Goal: Communication & Community: Ask a question

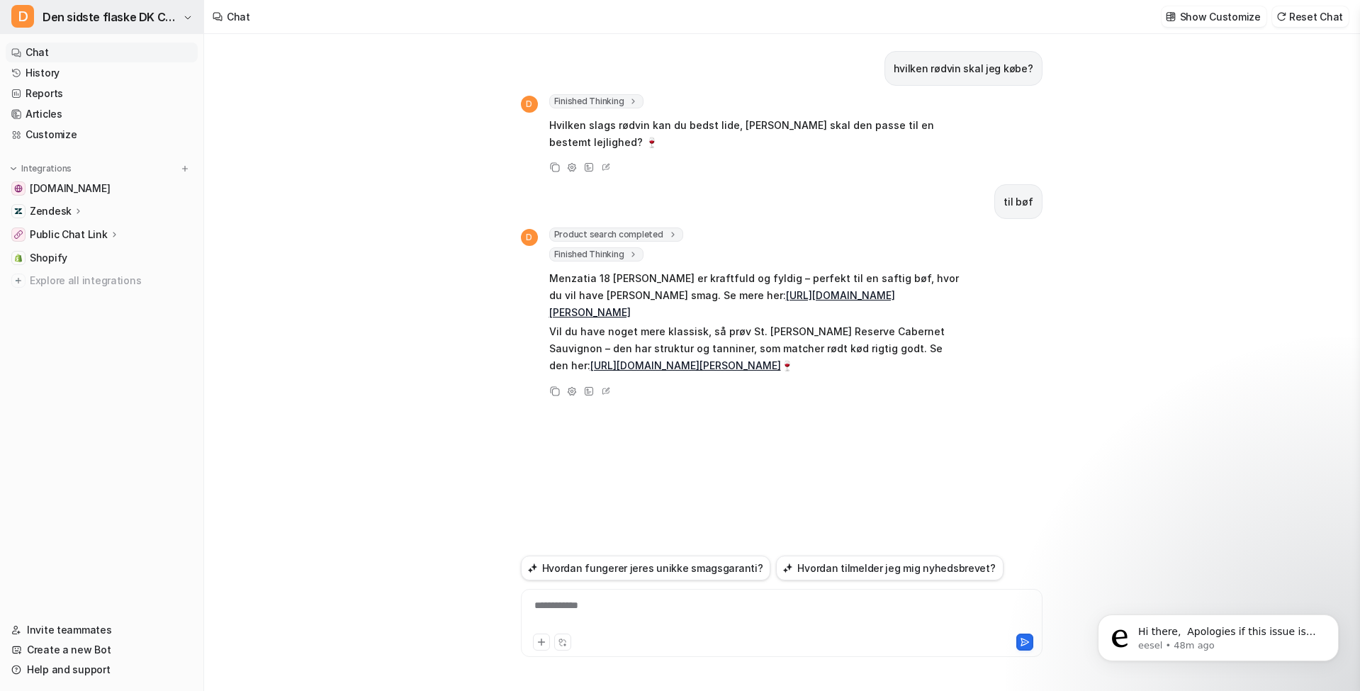
click at [134, 22] on span "Den sidste flaske DK Chatbot" at bounding box center [111, 17] width 137 height 20
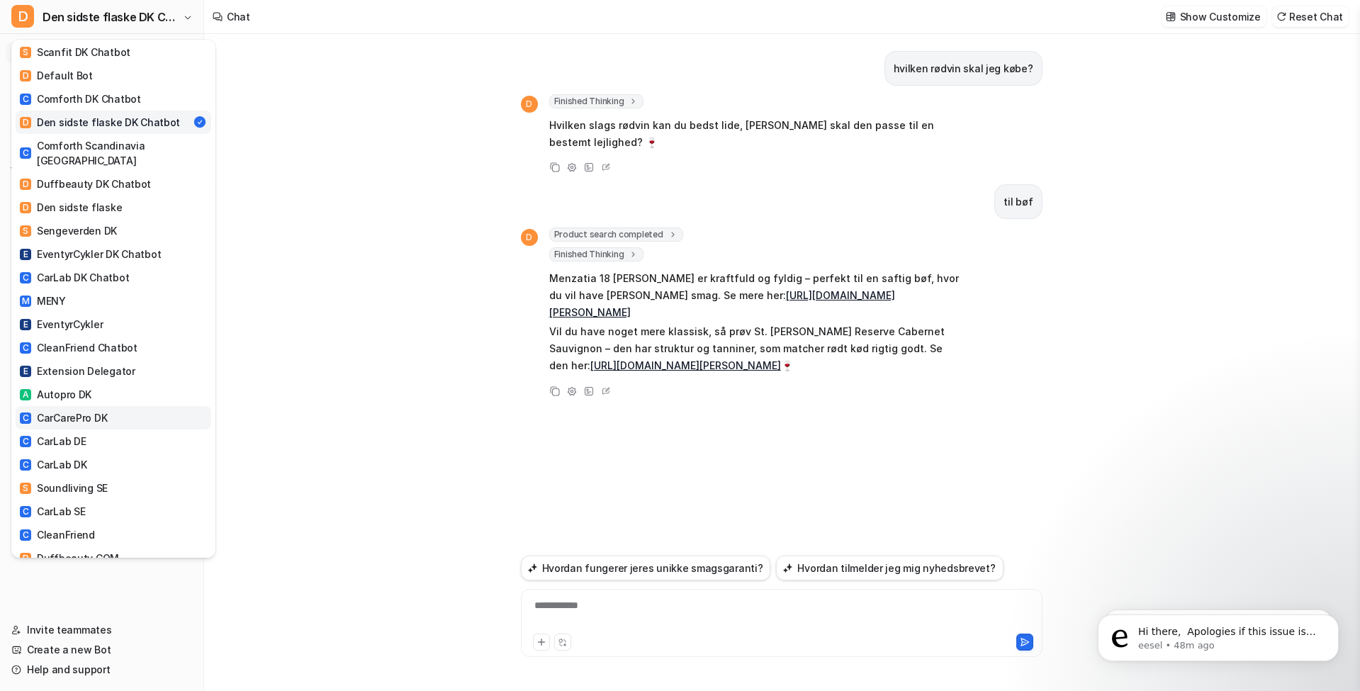
scroll to position [38, 0]
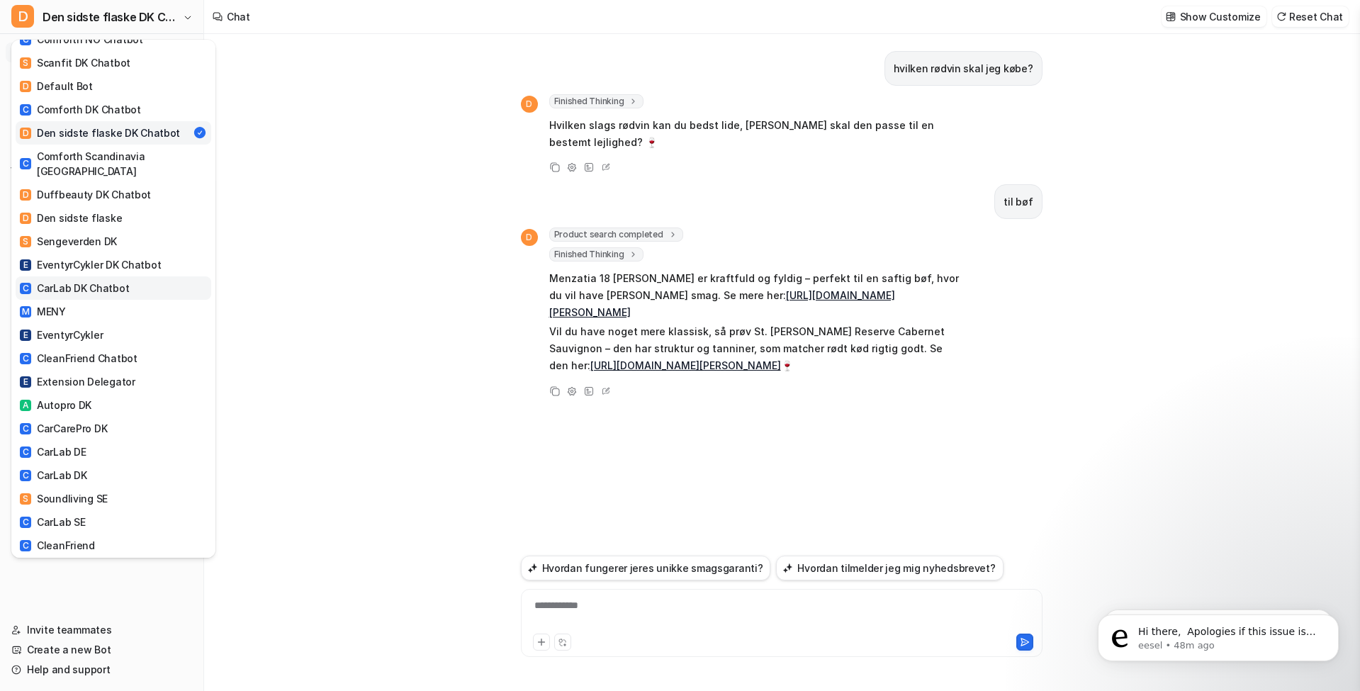
click at [110, 281] on div "C CarLab DK Chatbot" at bounding box center [74, 288] width 109 height 15
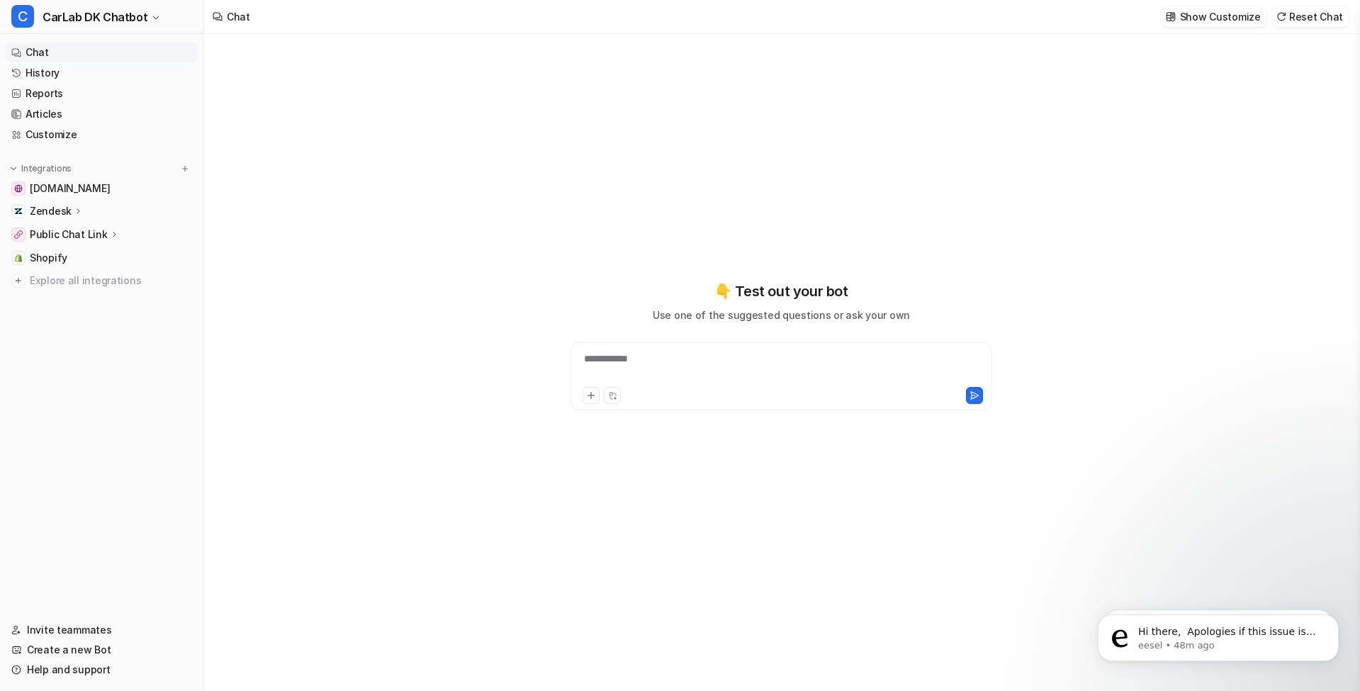
click at [67, 216] on p "Zendesk" at bounding box center [51, 211] width 42 height 14
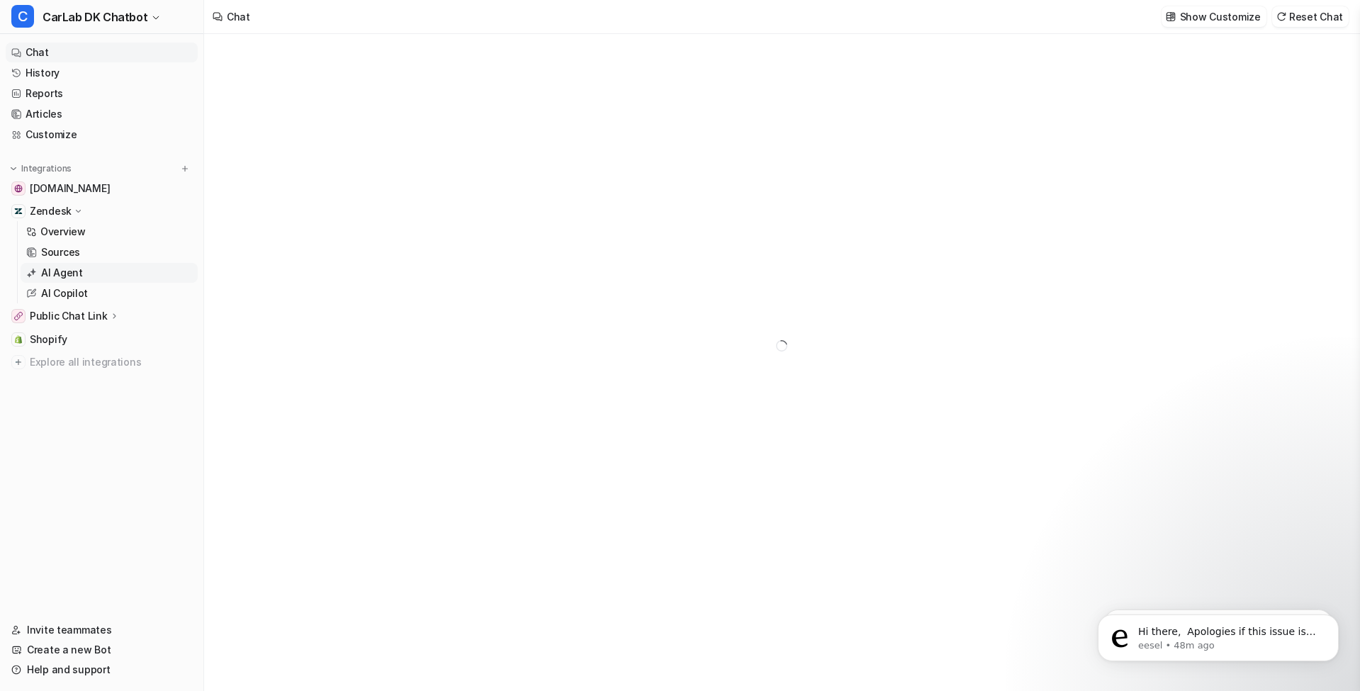
drag, startPoint x: 62, startPoint y: 274, endPoint x: 73, endPoint y: 275, distance: 10.7
click at [62, 274] on p "AI Agent" at bounding box center [62, 273] width 42 height 14
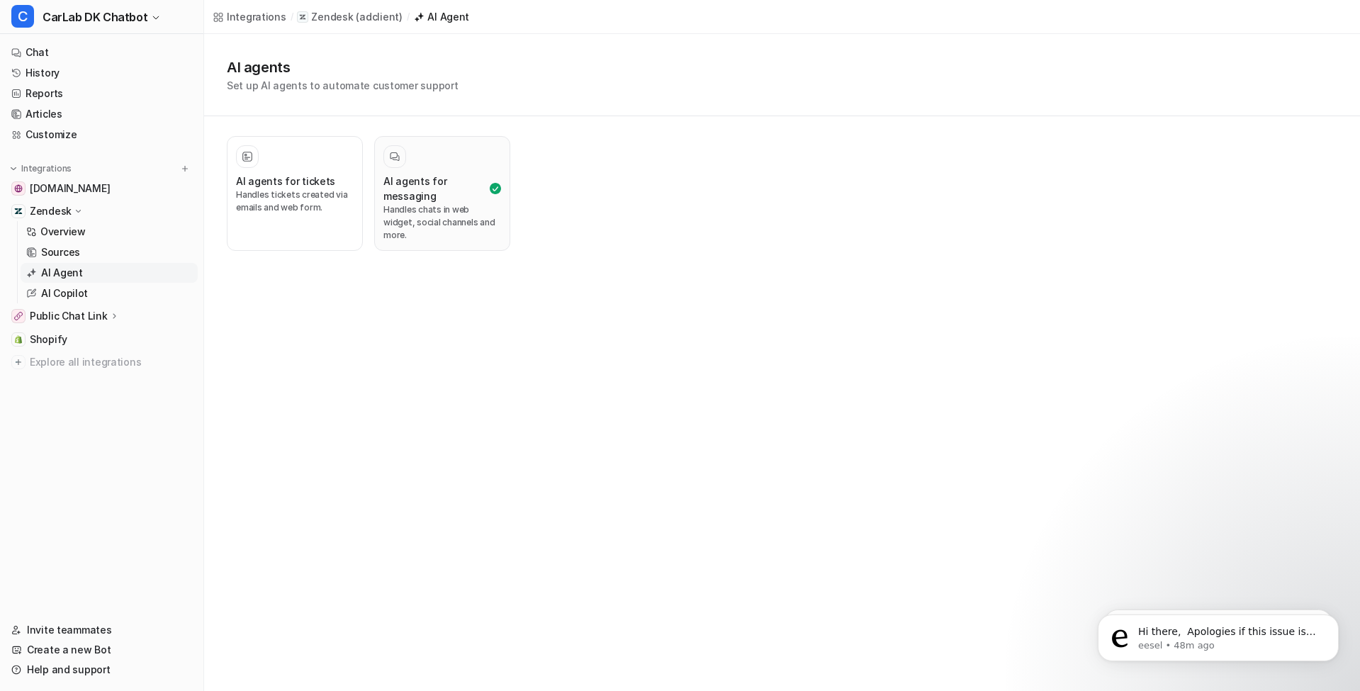
click at [462, 209] on p "Handles chats in web widget, social channels and more." at bounding box center [443, 222] width 118 height 38
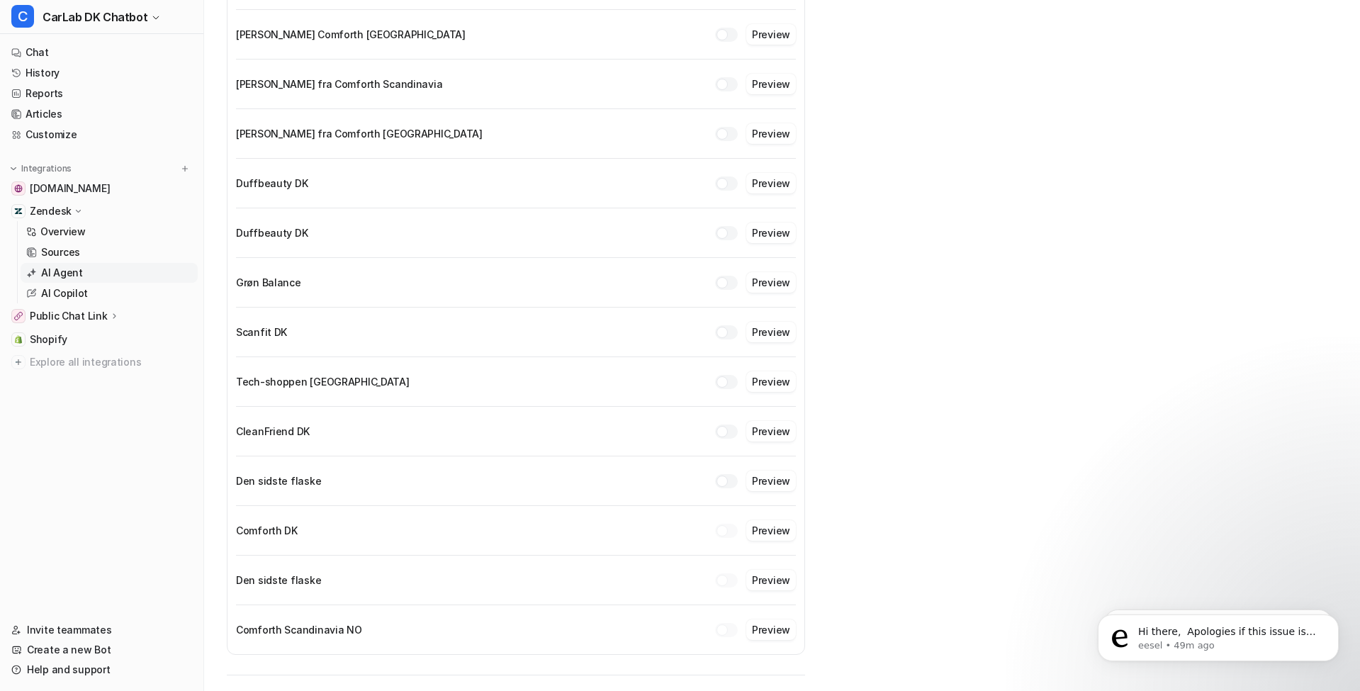
scroll to position [1069, 0]
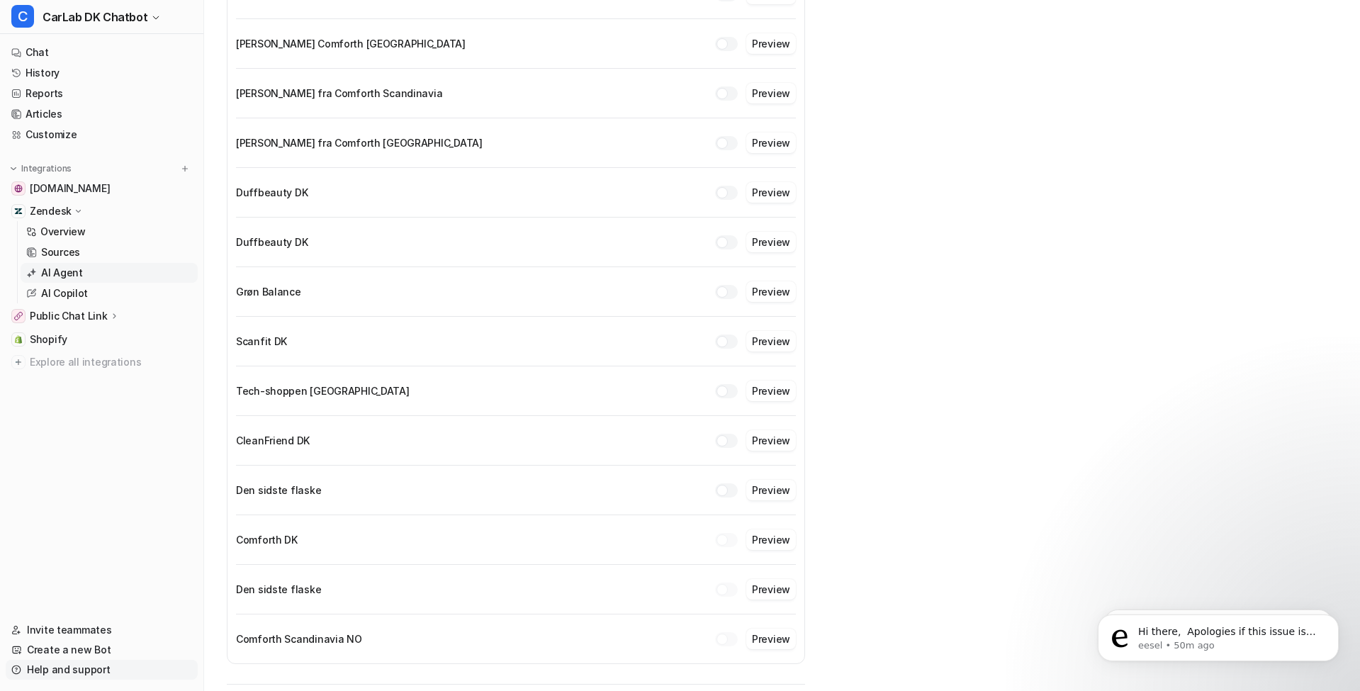
click at [65, 672] on link "Help and support" at bounding box center [102, 670] width 192 height 20
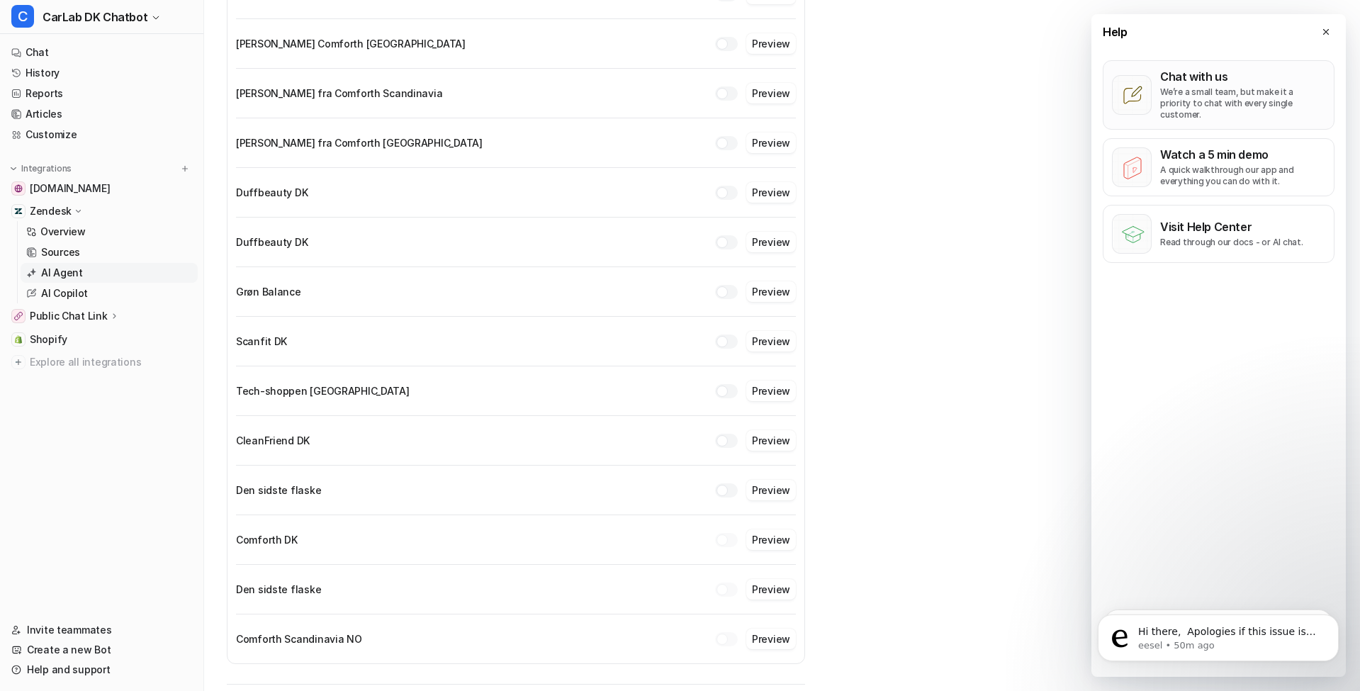
click at [1226, 73] on p "Chat with us" at bounding box center [1243, 76] width 165 height 14
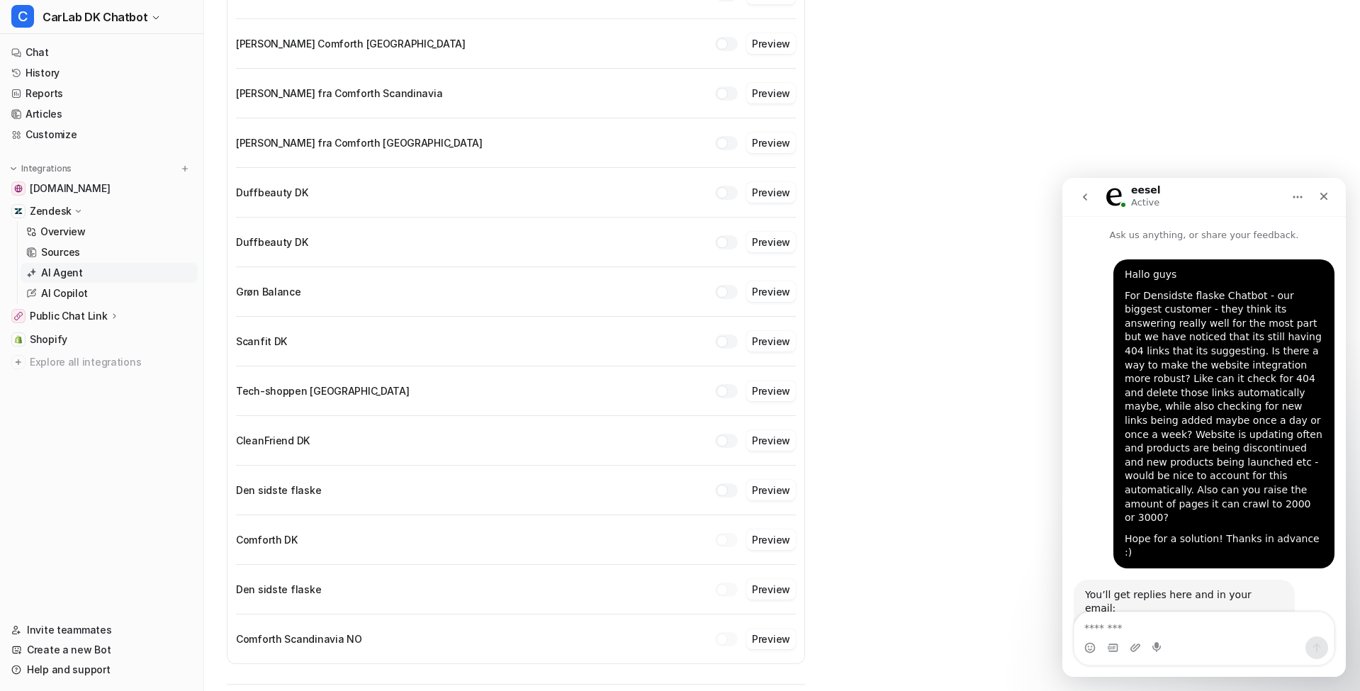
scroll to position [2, 0]
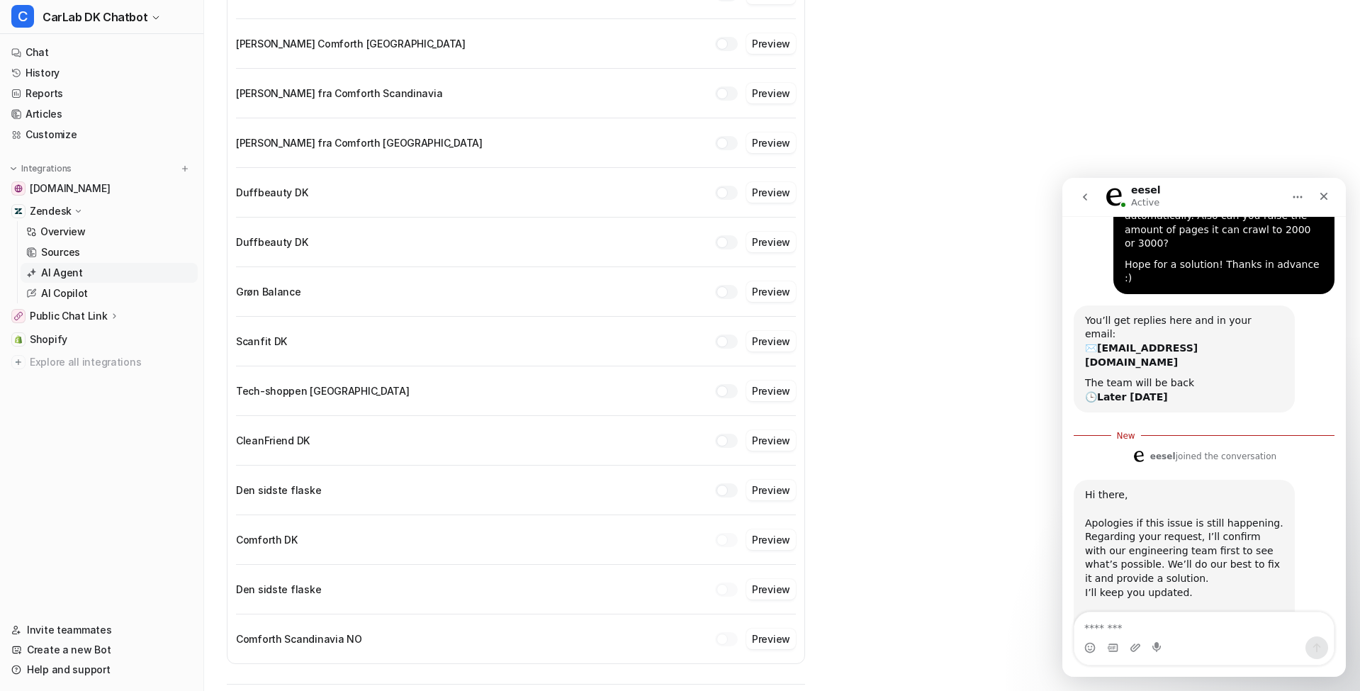
click at [1234, 622] on textarea "Message…" at bounding box center [1204, 625] width 259 height 24
type textarea "*********"
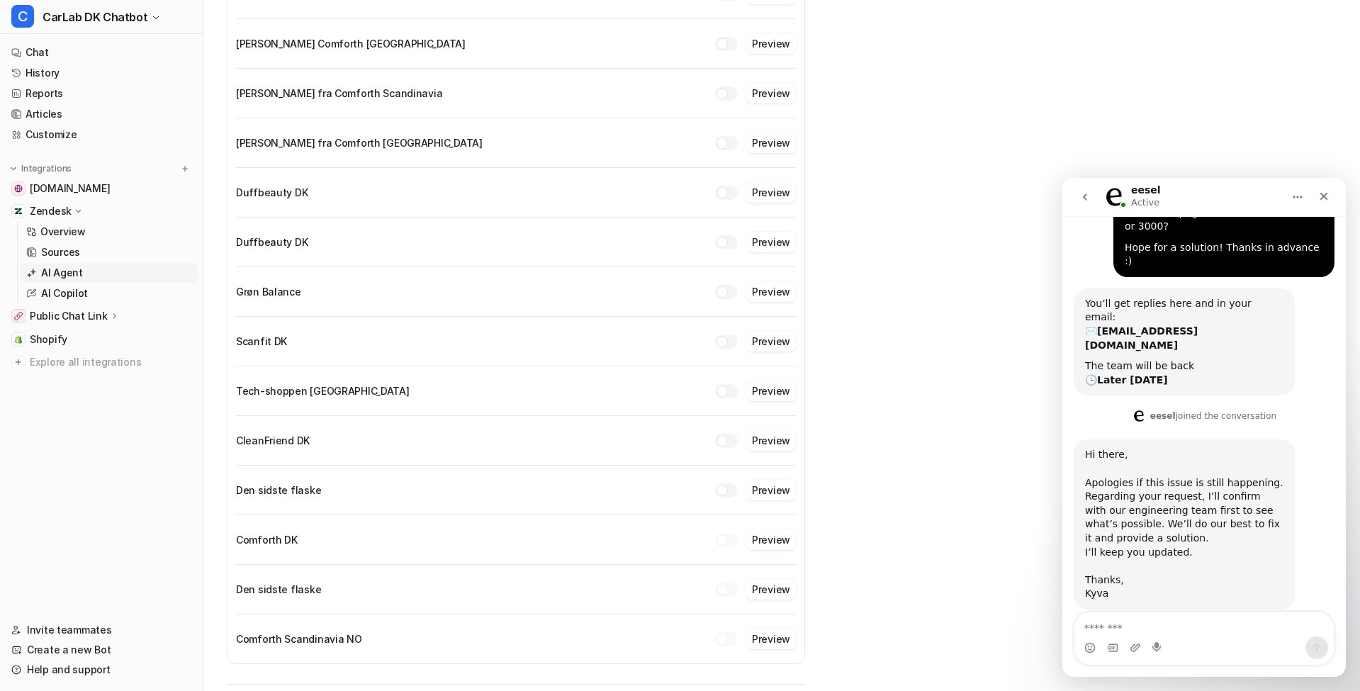
scroll to position [291, 0]
click at [1075, 196] on button "go back" at bounding box center [1085, 197] width 27 height 27
click at [1092, 199] on button "go back" at bounding box center [1085, 197] width 27 height 27
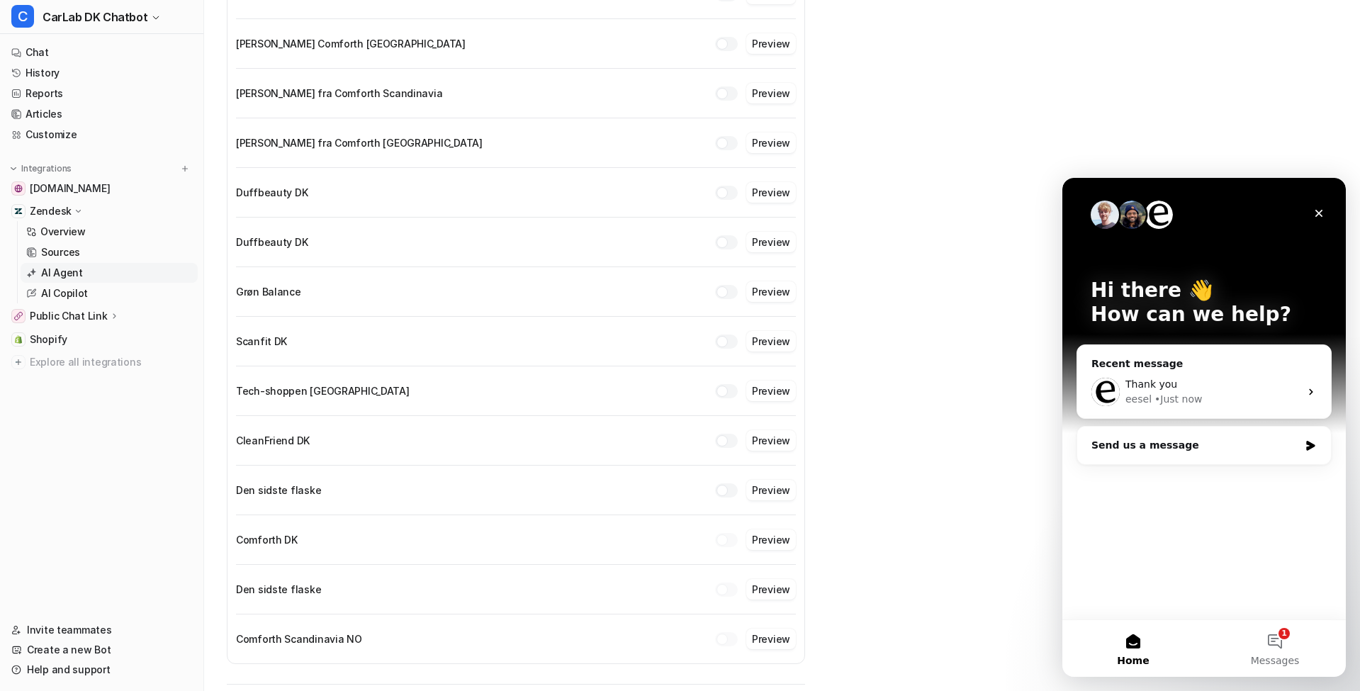
scroll to position [0, 0]
click at [1278, 641] on button "1 Messages" at bounding box center [1275, 648] width 142 height 57
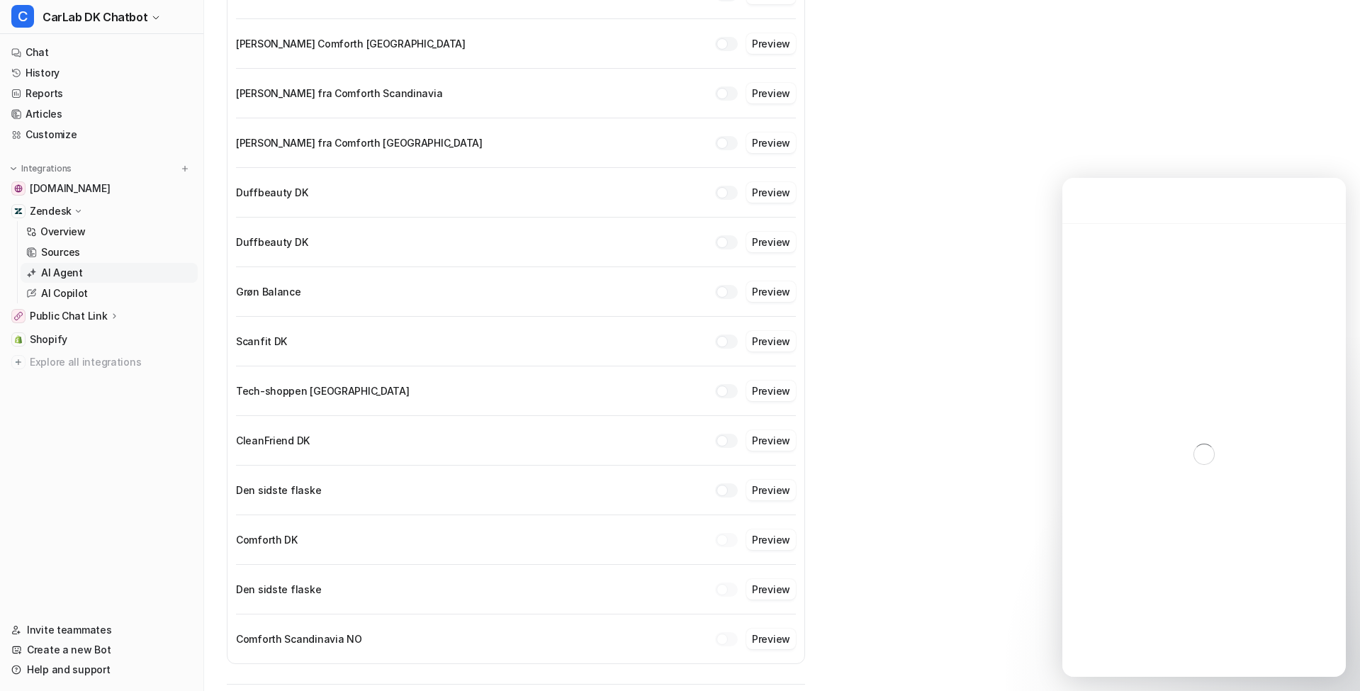
click at [1167, 647] on div "Intercom messenger" at bounding box center [1205, 454] width 284 height 462
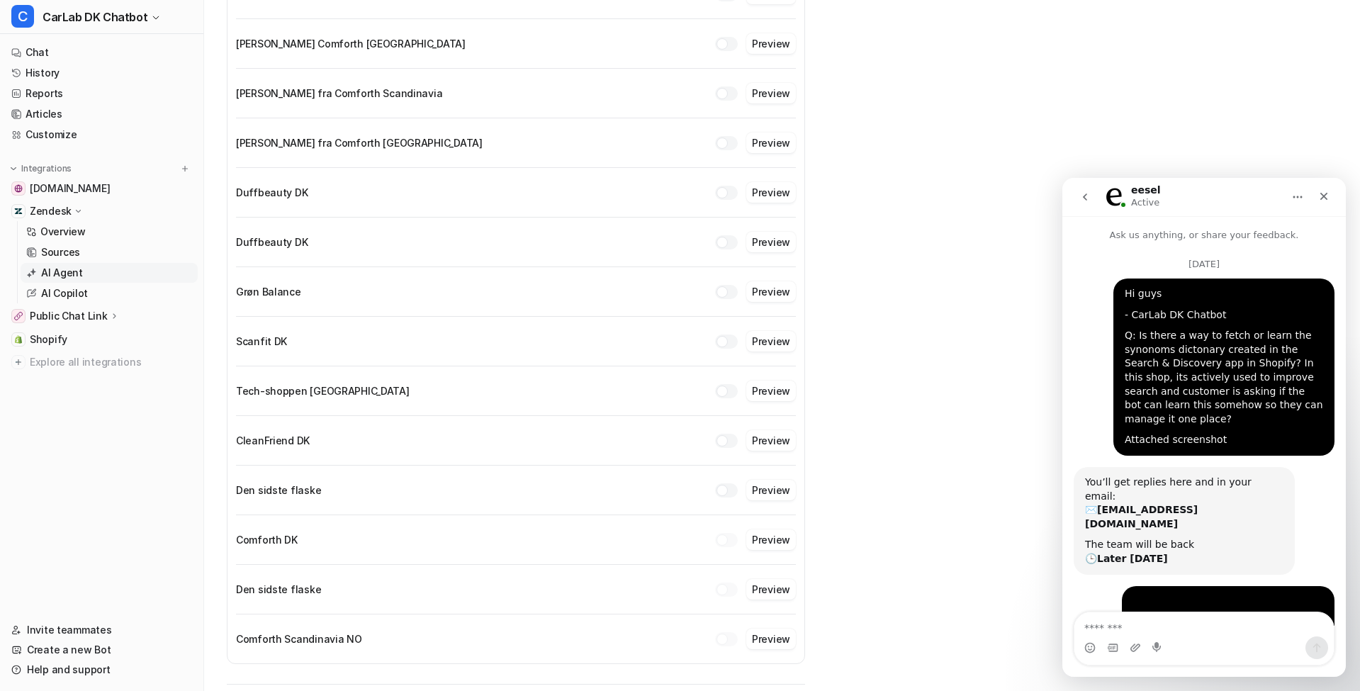
scroll to position [2, 0]
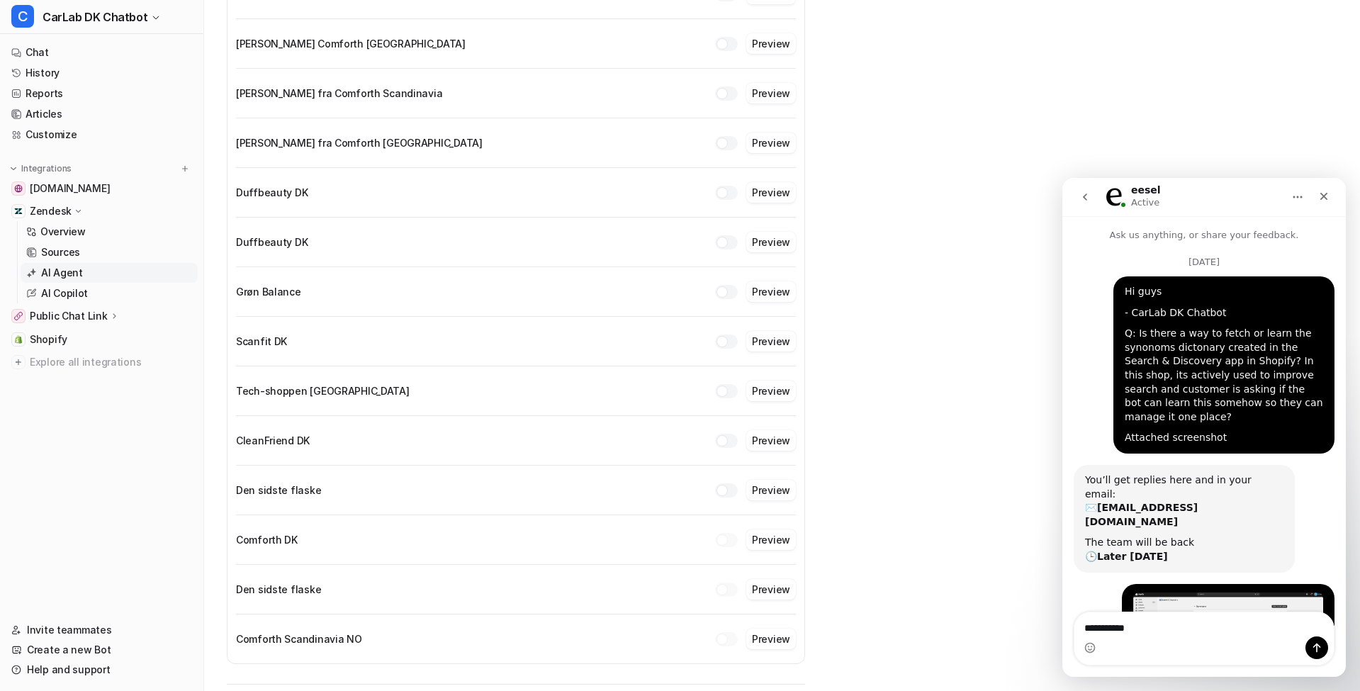
type textarea "**********"
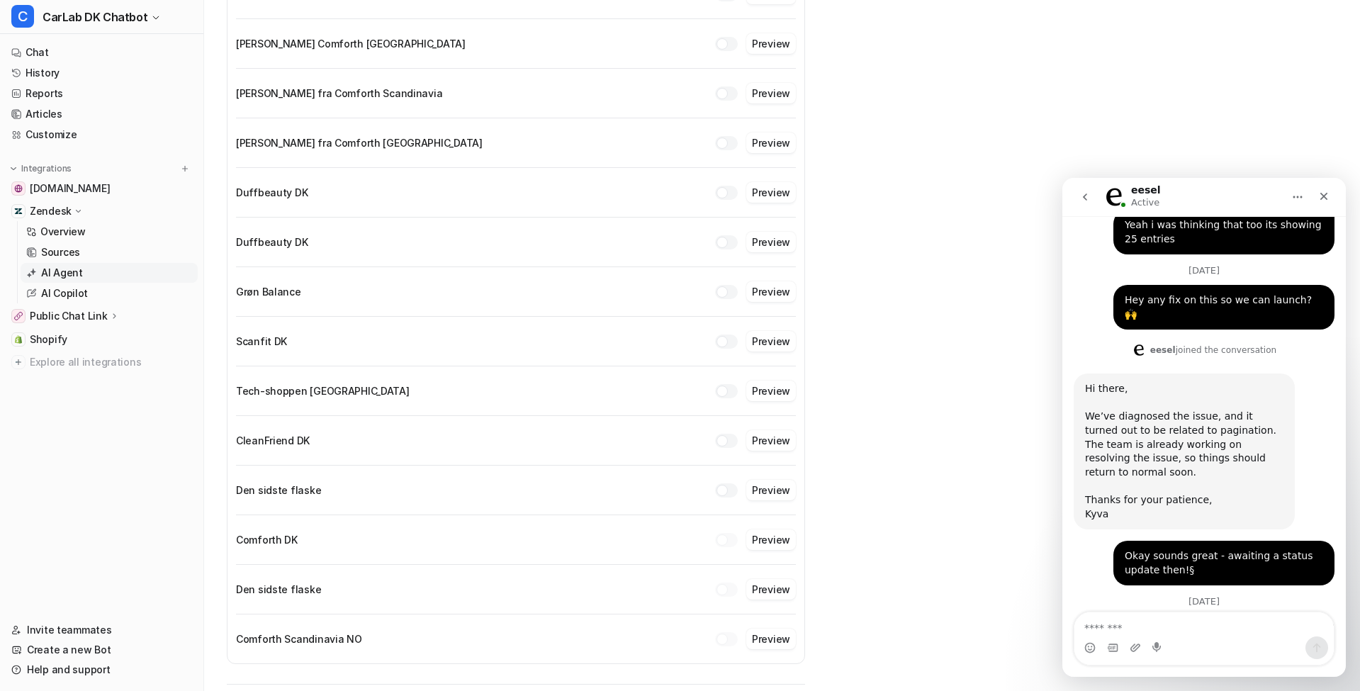
scroll to position [2361, 0]
